Goal: Transaction & Acquisition: Purchase product/service

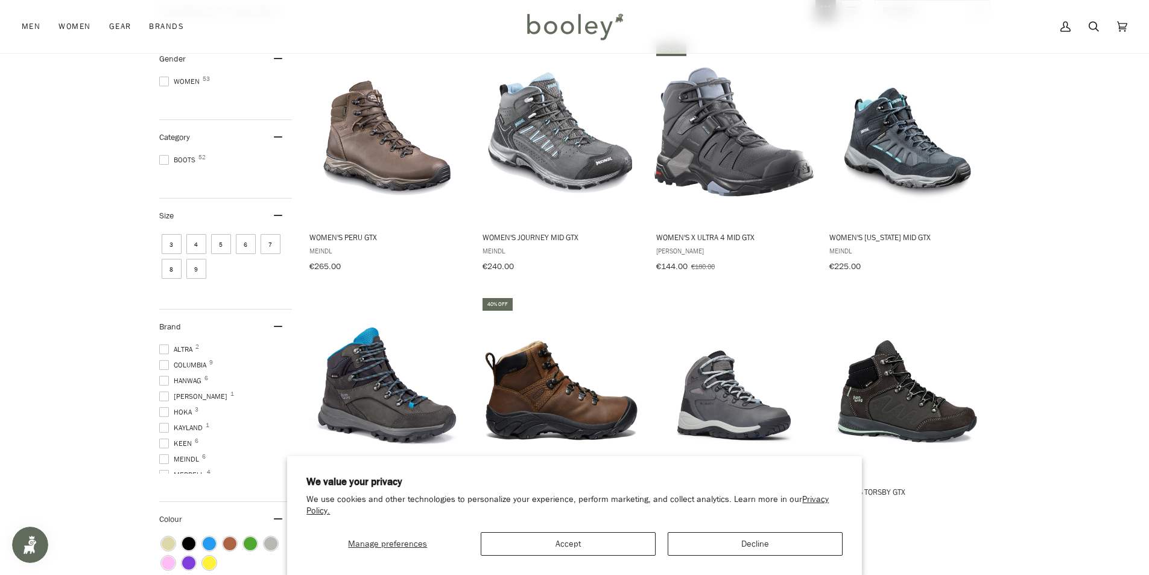
scroll to position [181, 0]
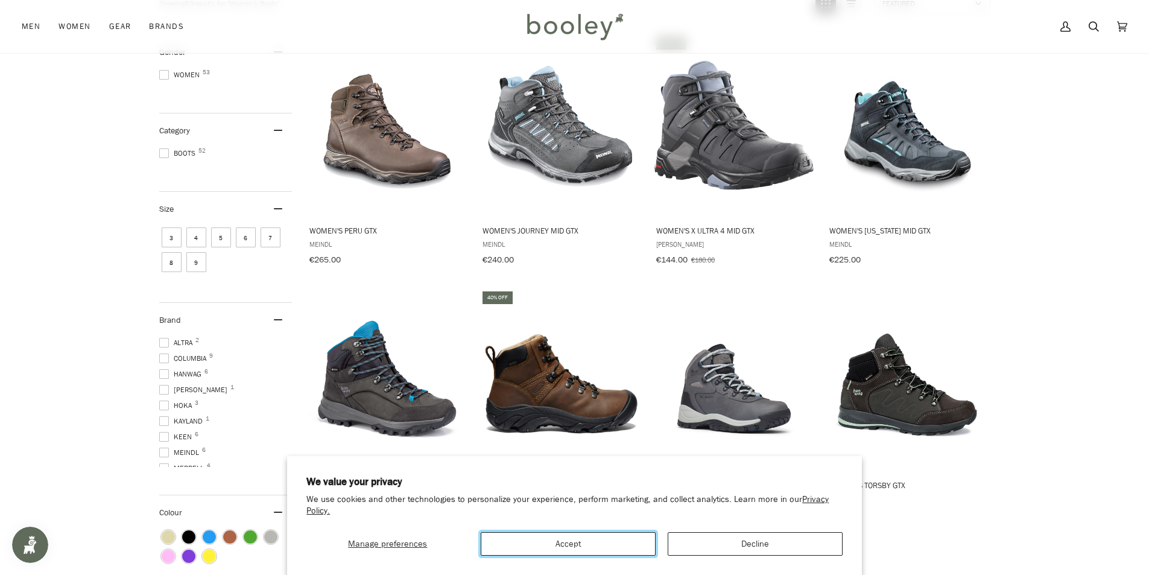
click at [587, 548] on button "Accept" at bounding box center [568, 544] width 175 height 24
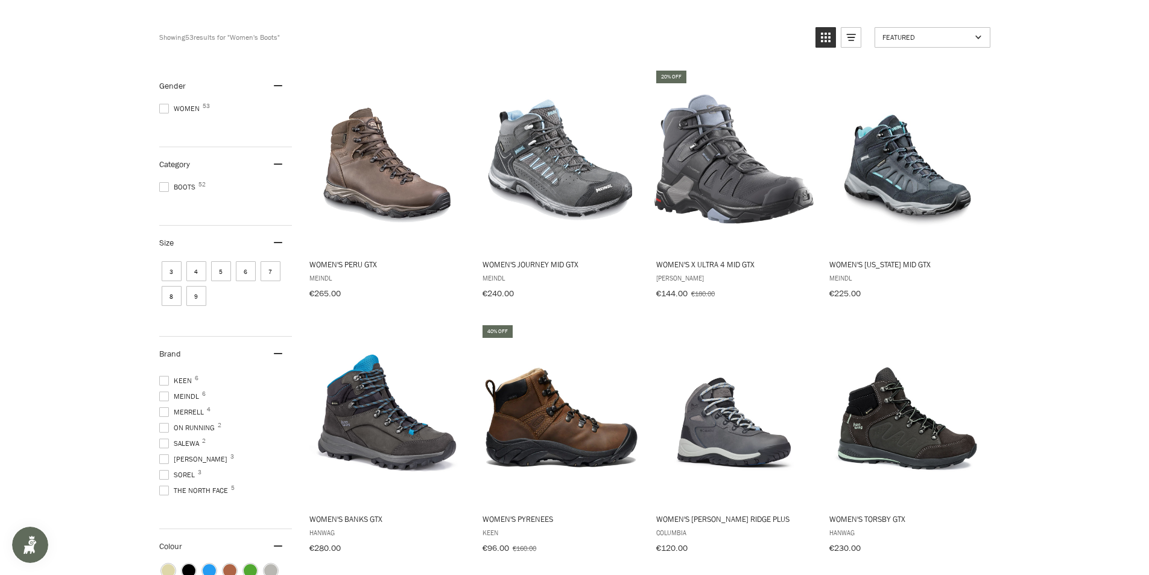
scroll to position [0, 0]
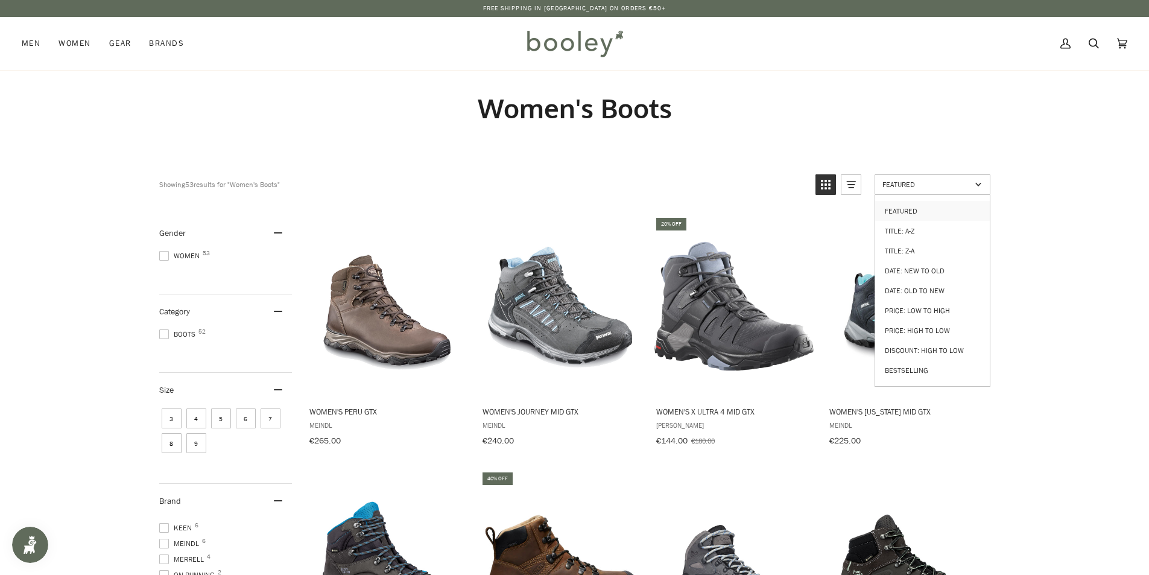
click at [988, 183] on link "Featured" at bounding box center [932, 184] width 116 height 21
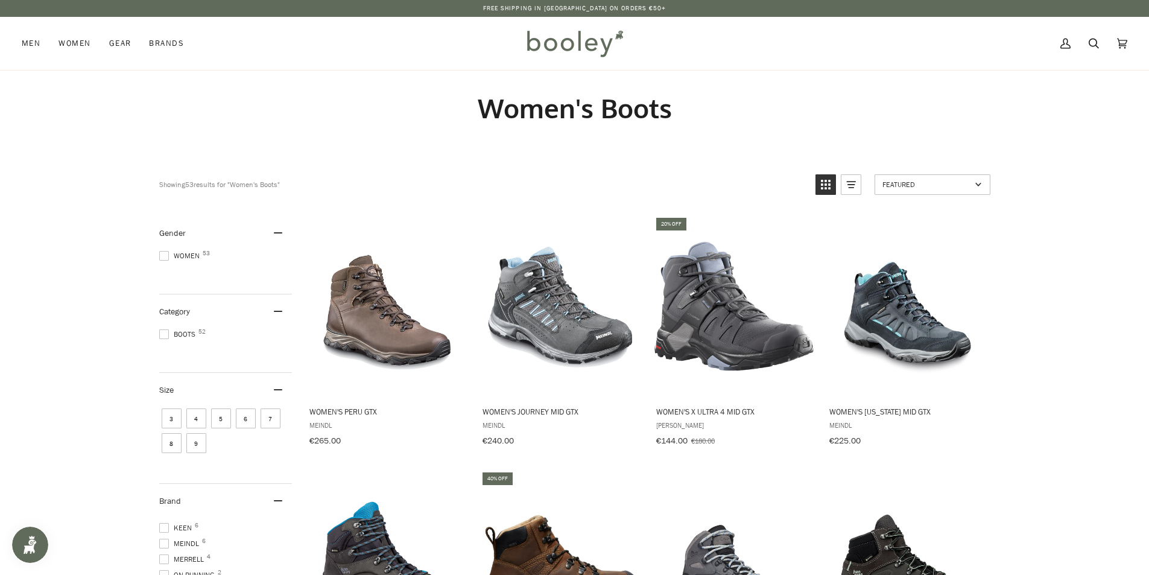
click at [988, 183] on link "Featured" at bounding box center [932, 184] width 116 height 21
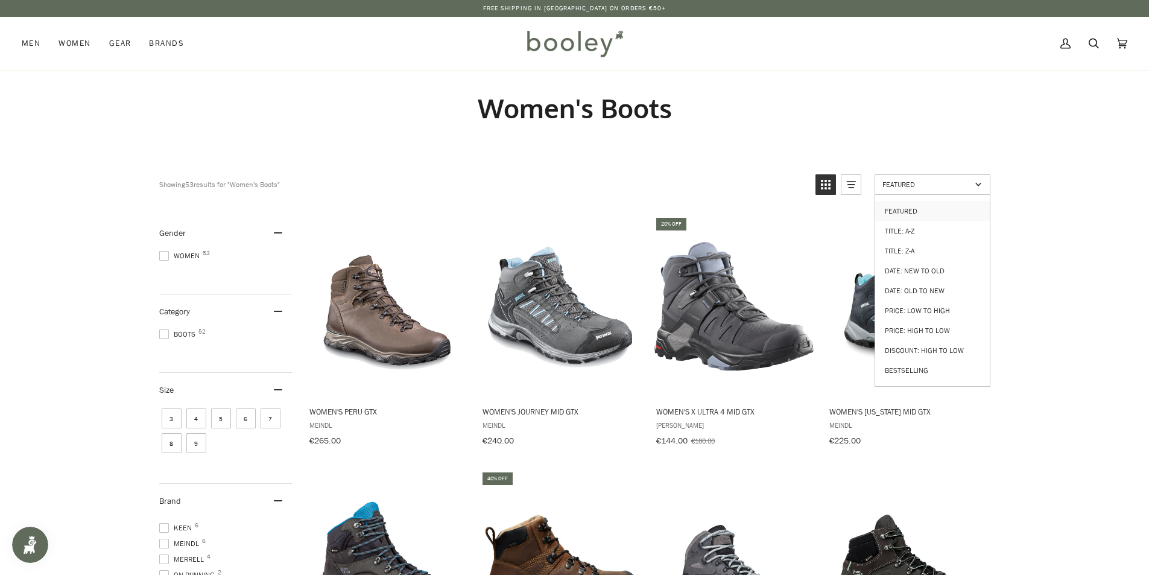
click at [988, 183] on link "Featured" at bounding box center [932, 184] width 116 height 21
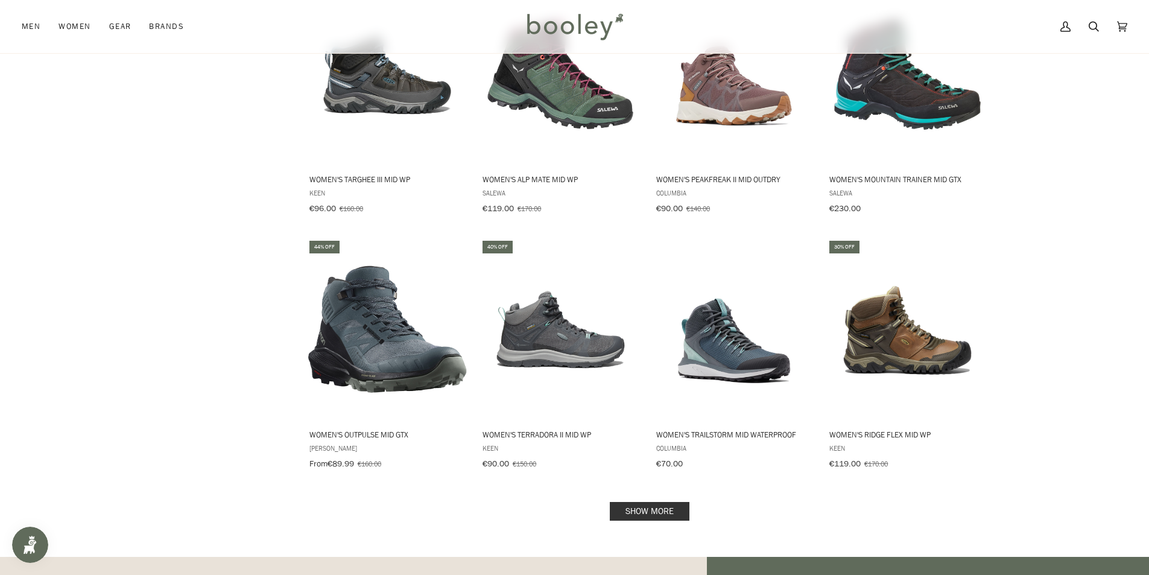
scroll to position [1025, 0]
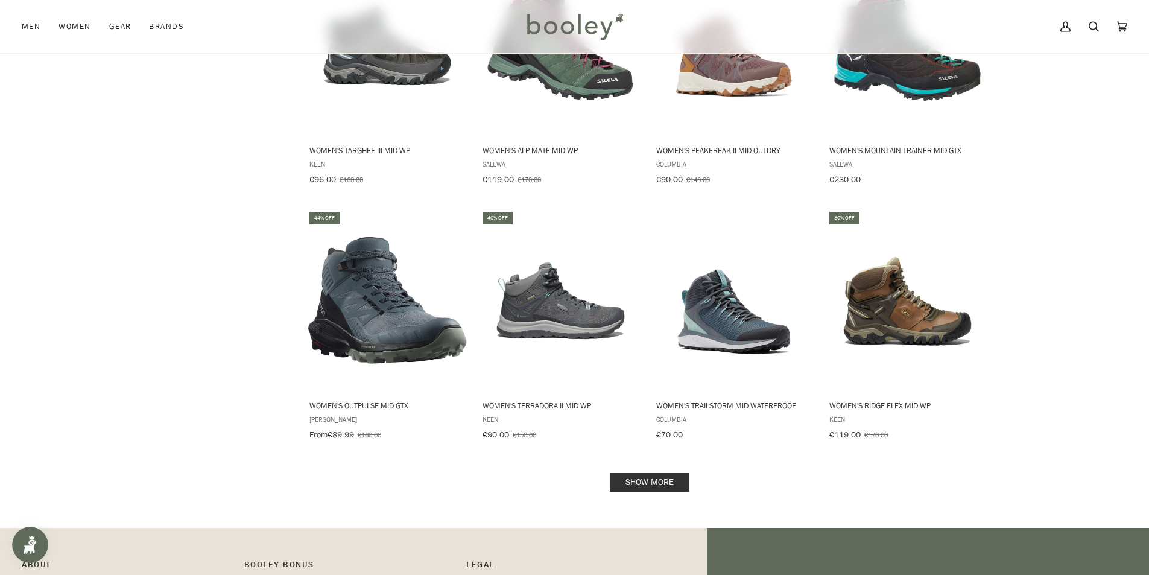
click at [654, 481] on link "Show more" at bounding box center [650, 482] width 80 height 19
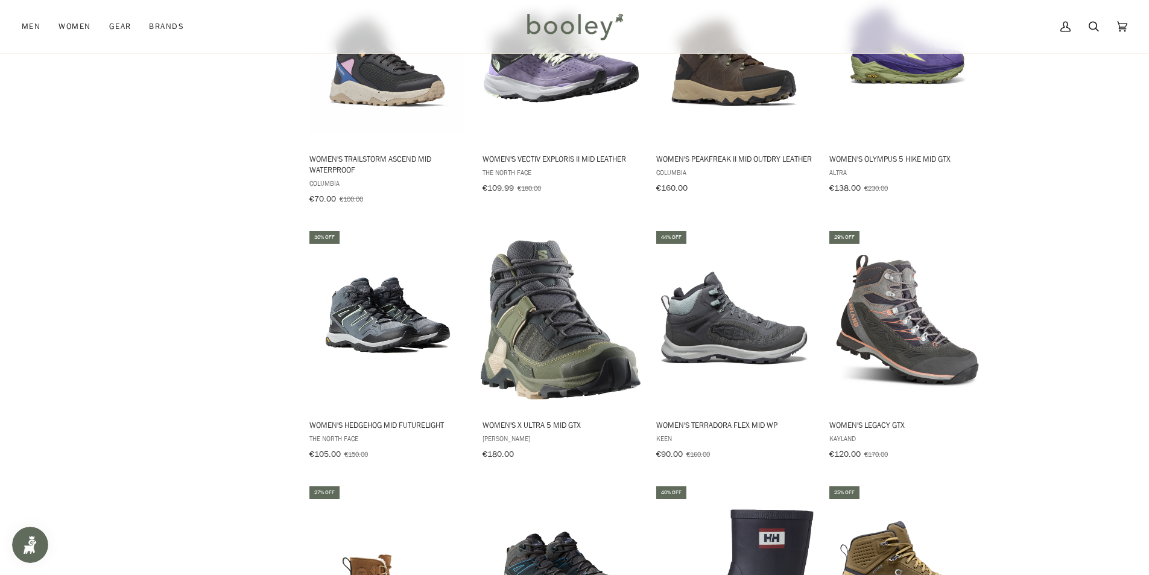
scroll to position [2292, 0]
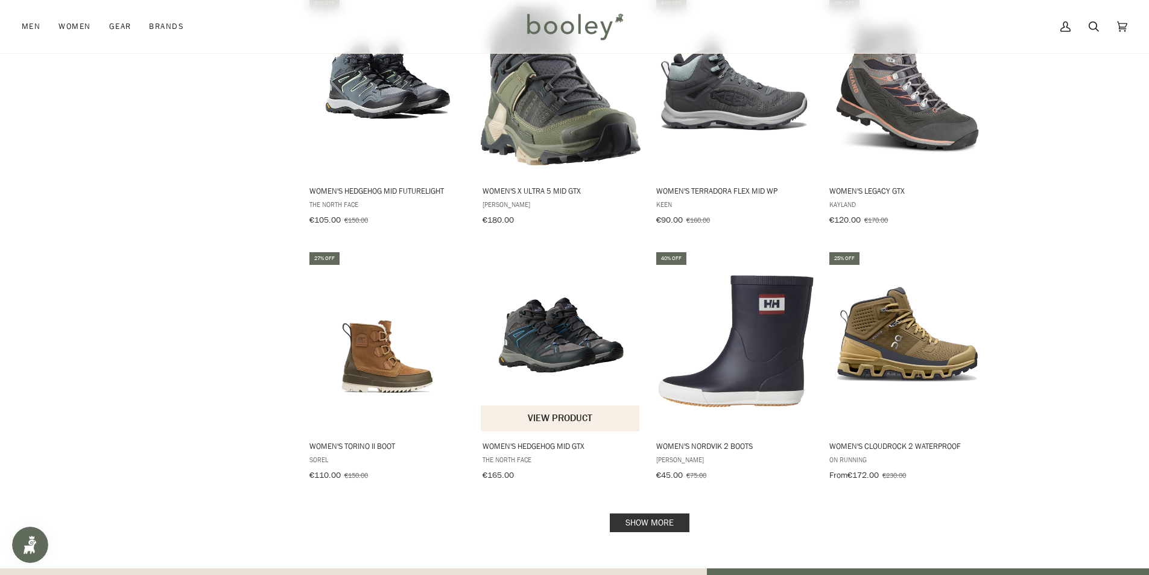
click at [536, 307] on img "Women's Hedgehog Mid GTX" at bounding box center [561, 341] width 160 height 160
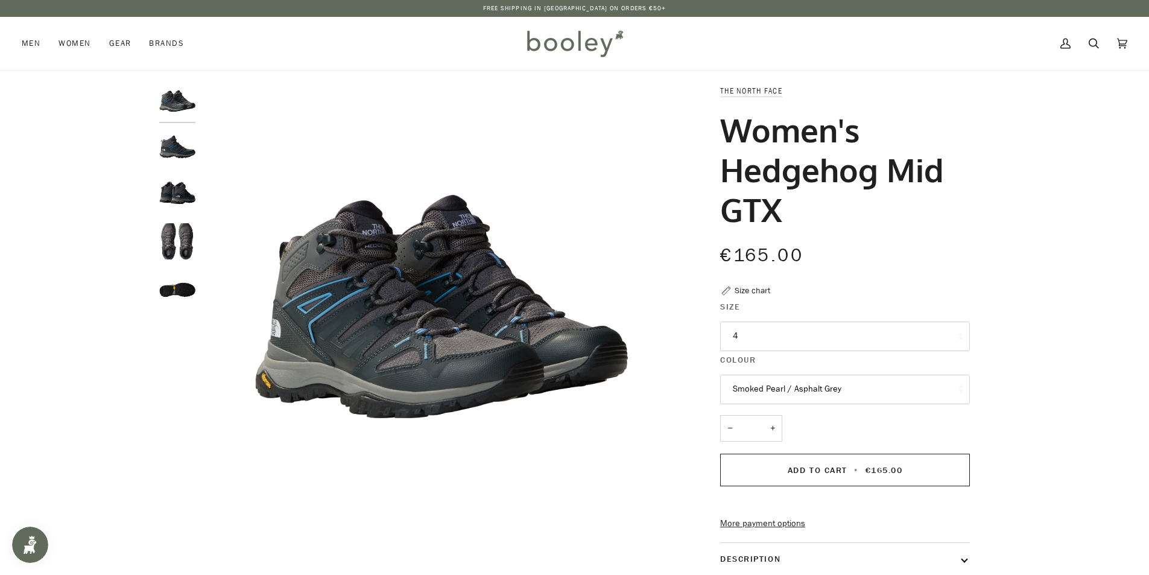
click at [175, 150] on img "The North Face Women's Hedgehog Mid GTX Smoked Pearl / Asphalt Grey - Booley Ga…" at bounding box center [177, 149] width 36 height 36
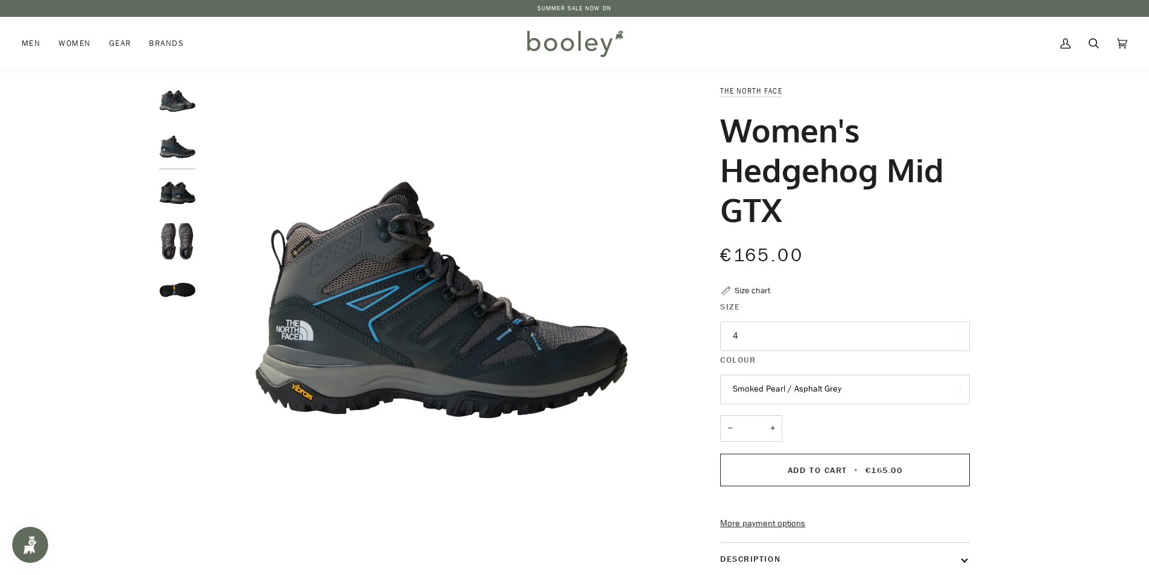
click at [178, 198] on img "The North Face Women's Hedgehog Mid GTX Smoked Pearl / Asphalt Grey - Booley Ga…" at bounding box center [177, 195] width 36 height 36
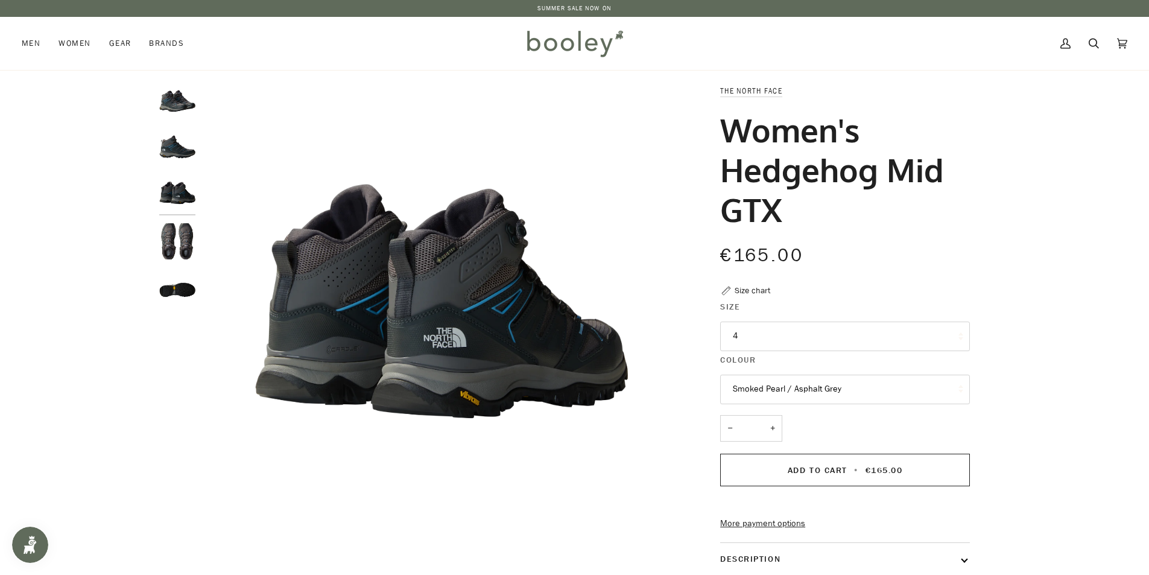
click at [177, 255] on img "The North Face Women's Hedgehog Mid GTX Smoked Pearl / Asphalt Grey - Booley Ga…" at bounding box center [177, 241] width 36 height 36
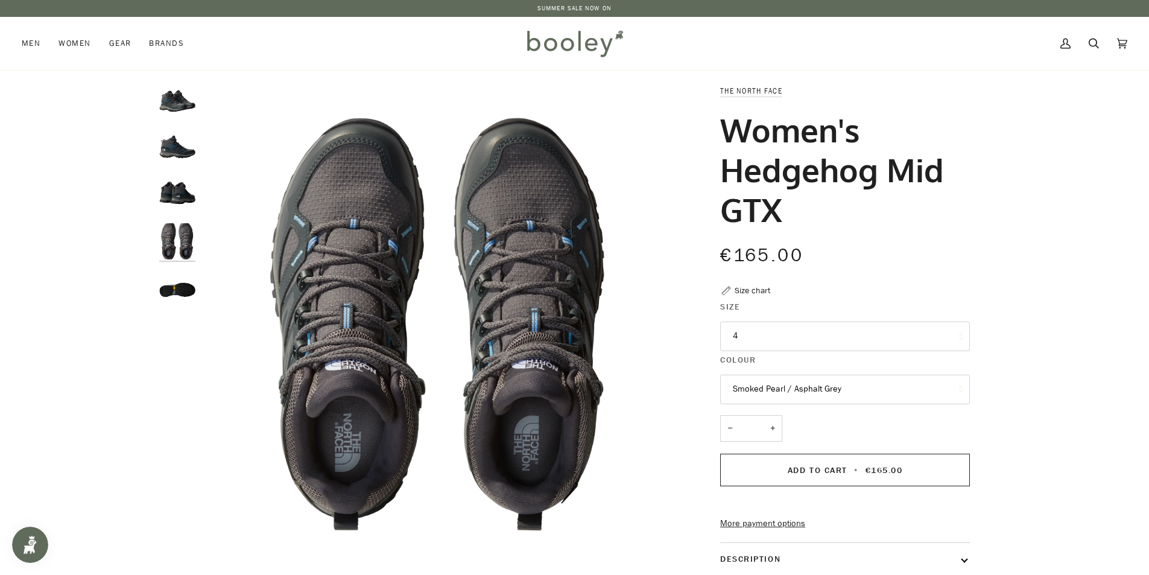
click at [176, 294] on img "The North Face Women's Hedgehog Mid GTX Smoked Pearl / Asphalt Grey - Booley Ga…" at bounding box center [177, 288] width 36 height 36
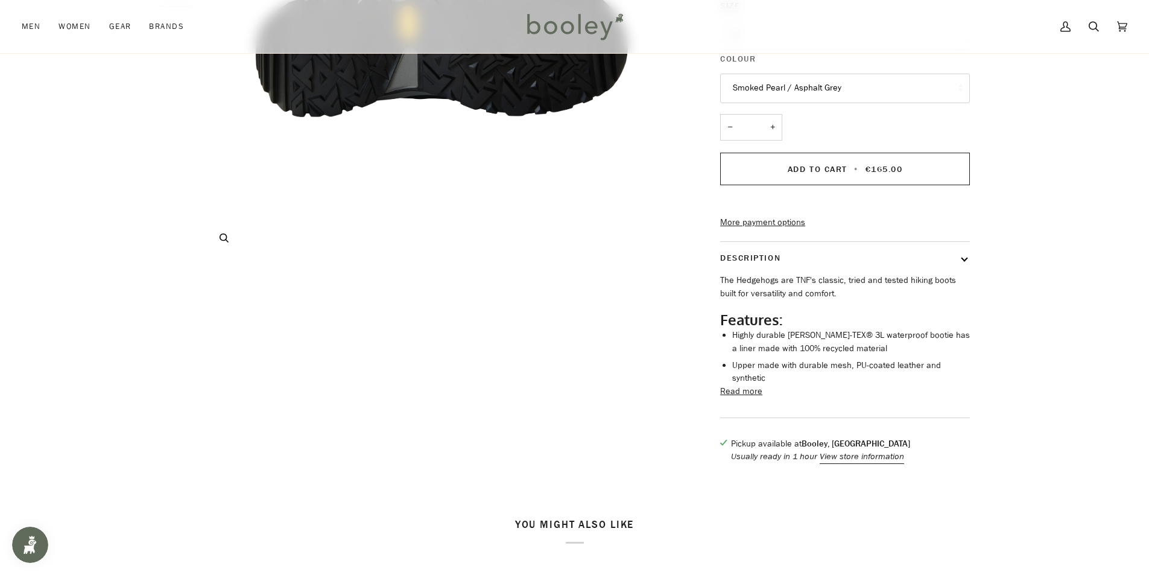
scroll to position [302, 0]
click at [745, 397] on button "Read more" at bounding box center [741, 390] width 42 height 13
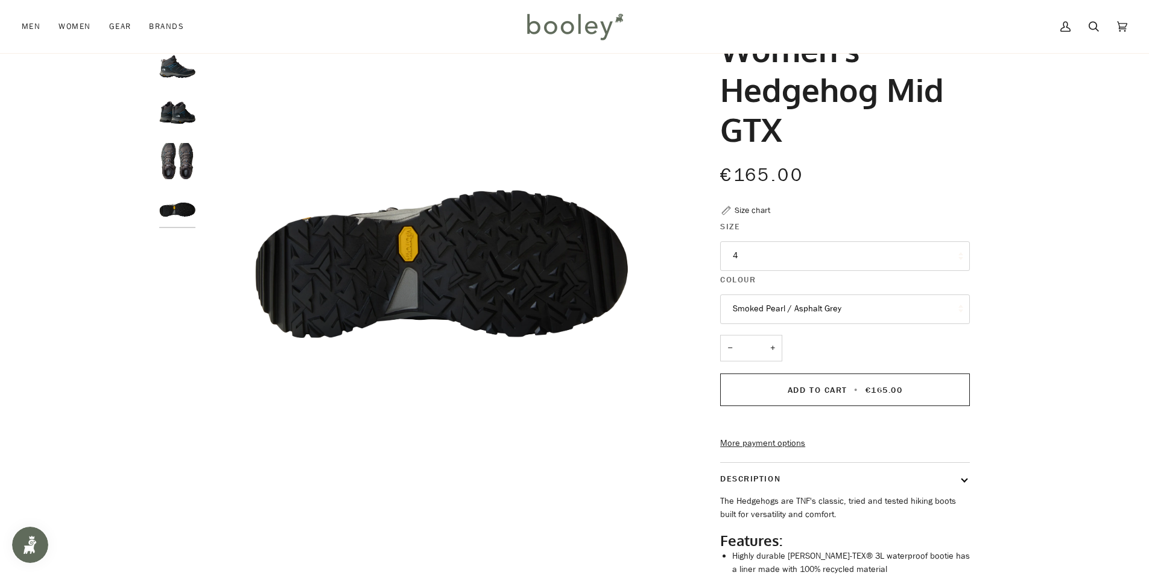
scroll to position [60, 0]
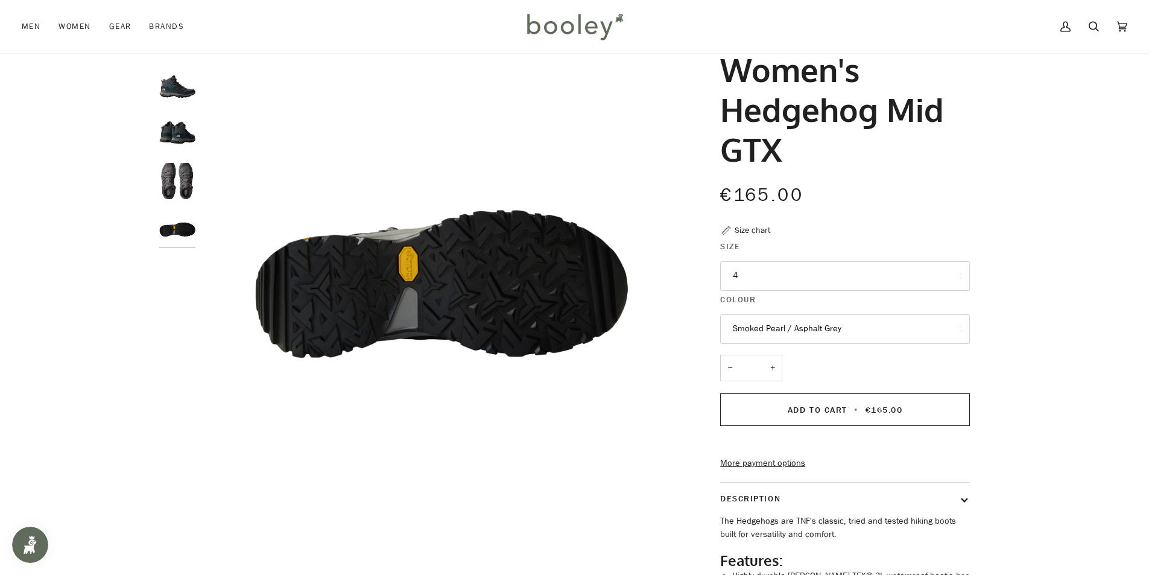
click at [817, 284] on button "4" at bounding box center [845, 276] width 250 height 30
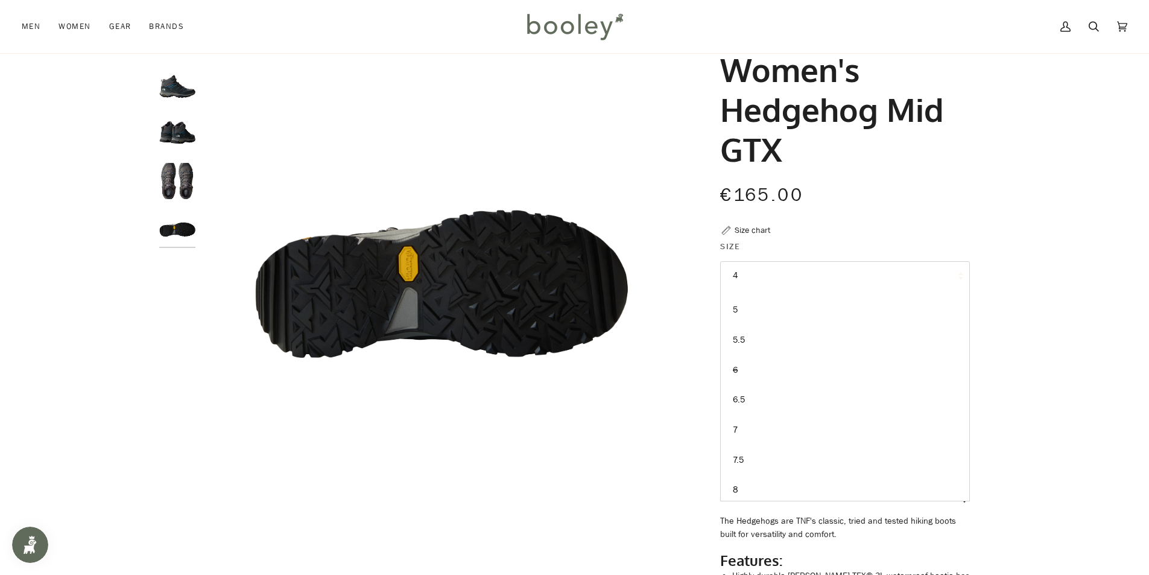
scroll to position [63, 0]
click at [829, 455] on link "7.5" at bounding box center [845, 452] width 248 height 30
